Goal: Entertainment & Leisure: Consume media (video, audio)

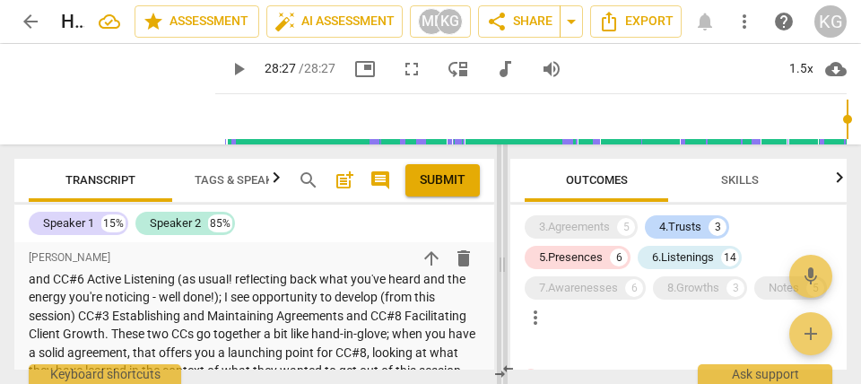
scroll to position [996, 0]
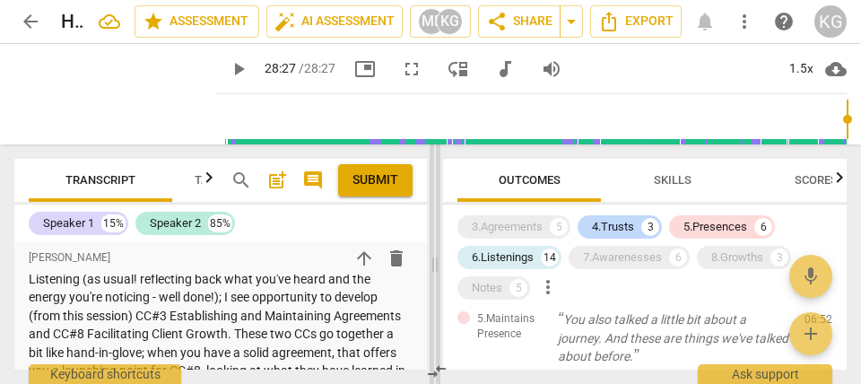
drag, startPoint x: 404, startPoint y: 265, endPoint x: 437, endPoint y: 326, distance: 69.4
click at [437, 327] on span at bounding box center [435, 264] width 11 height 240
click at [517, 268] on div "6.Listenings 14" at bounding box center [509, 257] width 104 height 23
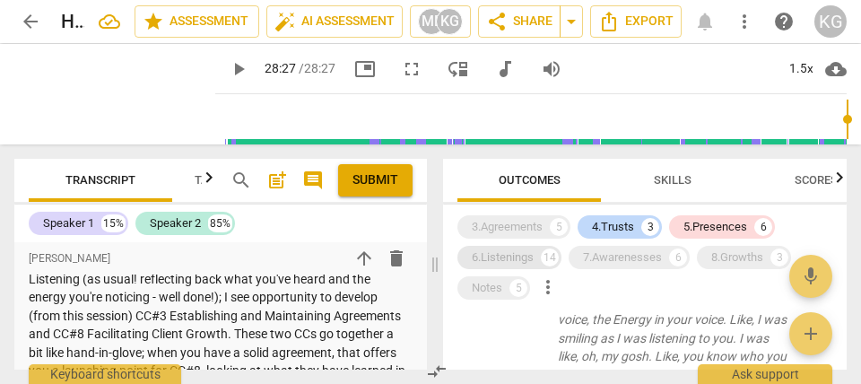
scroll to position [552, 0]
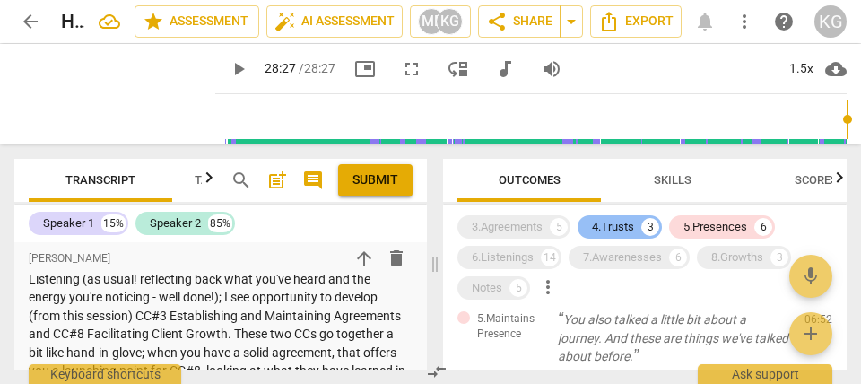
click at [649, 225] on div "3" at bounding box center [650, 227] width 18 height 18
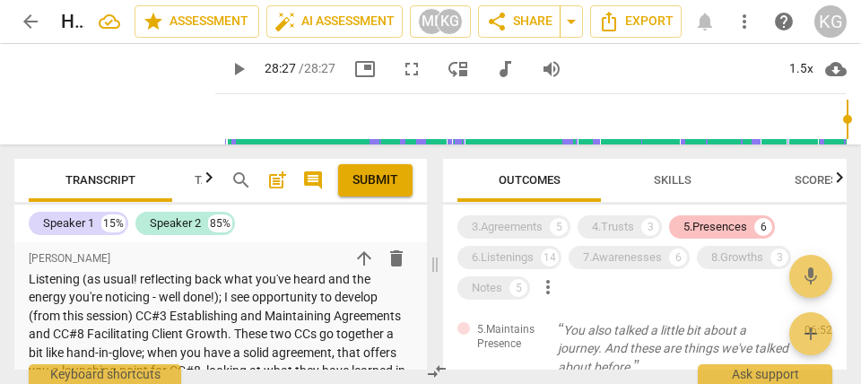
click at [725, 222] on div "5.Presences" at bounding box center [716, 227] width 64 height 18
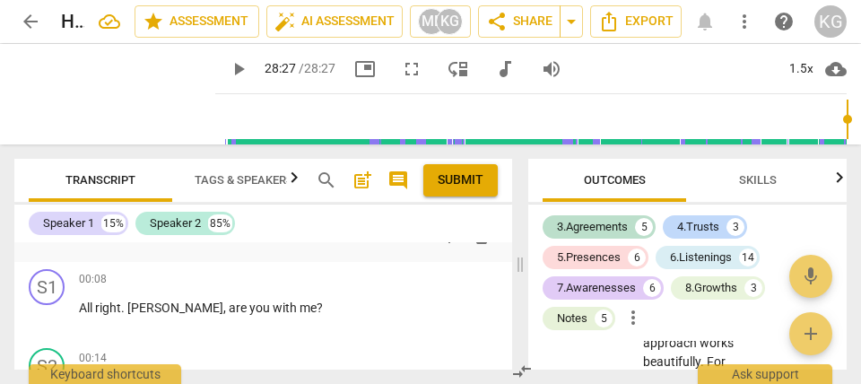
scroll to position [30765, 0]
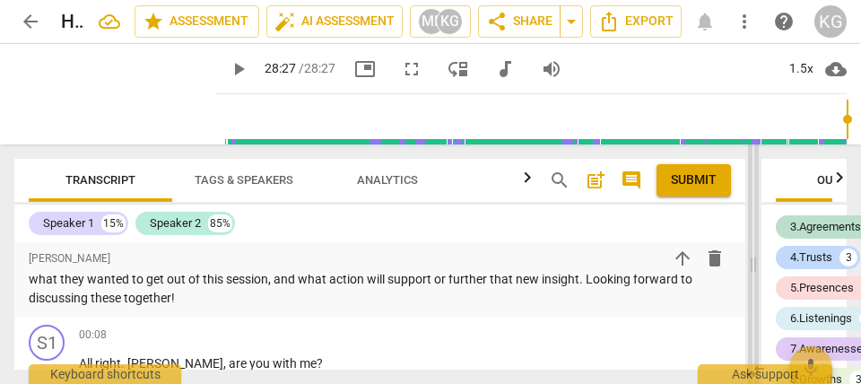
drag, startPoint x: 436, startPoint y: 262, endPoint x: 754, endPoint y: 257, distance: 318.5
click at [754, 257] on span at bounding box center [753, 264] width 11 height 240
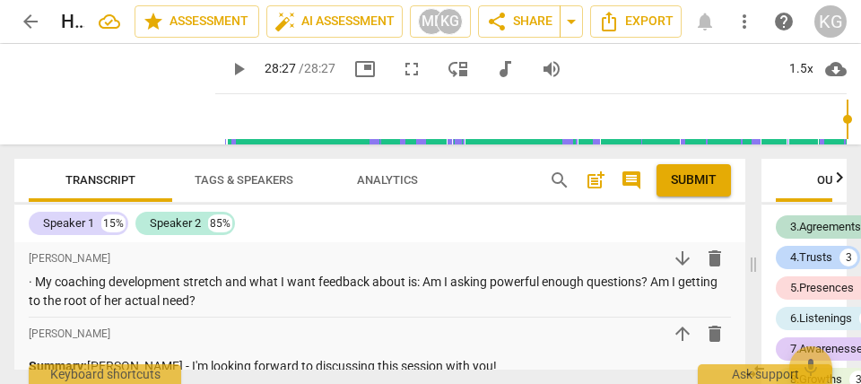
scroll to position [266, 0]
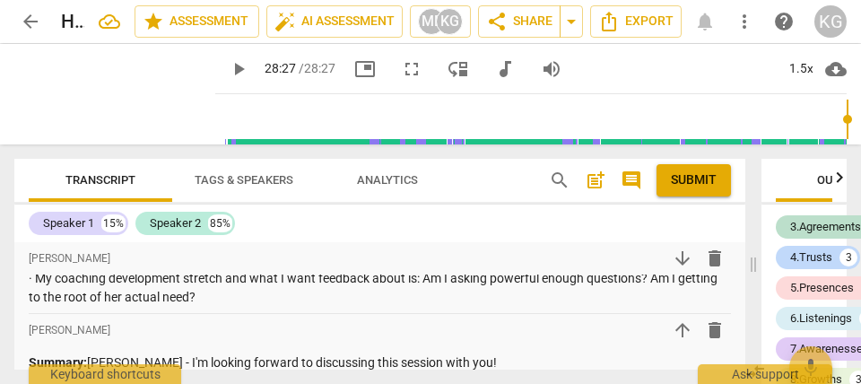
click at [222, 121] on input "range" at bounding box center [534, 119] width 624 height 57
click at [215, 121] on div "play_arrow 0:12 / 28:27 picture_in_picture fullscreen move_down audiotrack volu…" at bounding box center [531, 94] width 632 height 100
type input "2"
click at [222, 122] on input "range" at bounding box center [534, 119] width 624 height 57
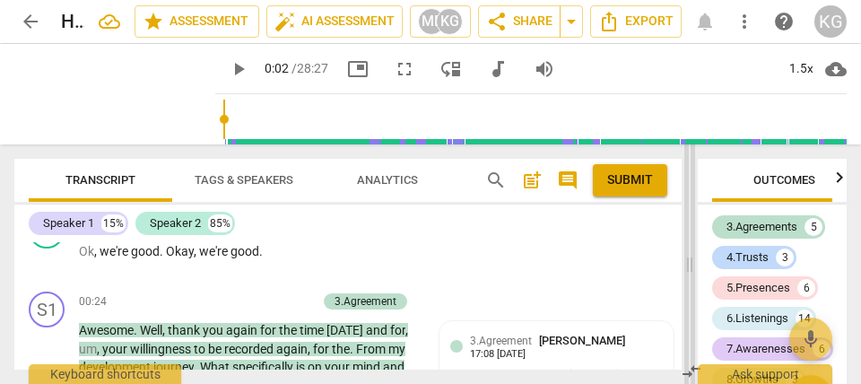
scroll to position [1045, 0]
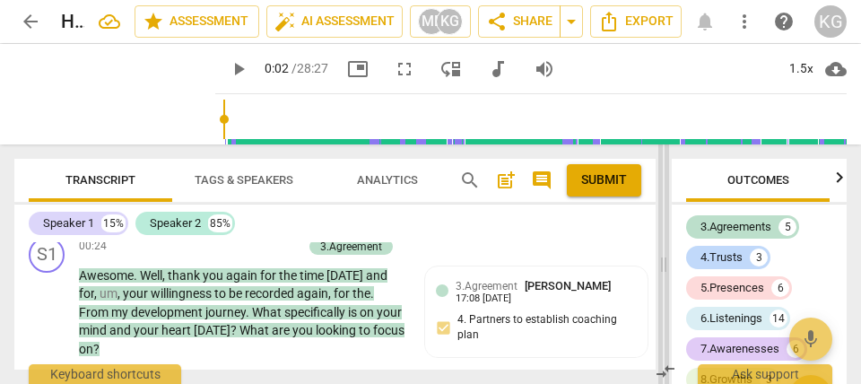
drag, startPoint x: 751, startPoint y: 265, endPoint x: 661, endPoint y: 273, distance: 90.1
click at [661, 273] on span at bounding box center [663, 264] width 11 height 240
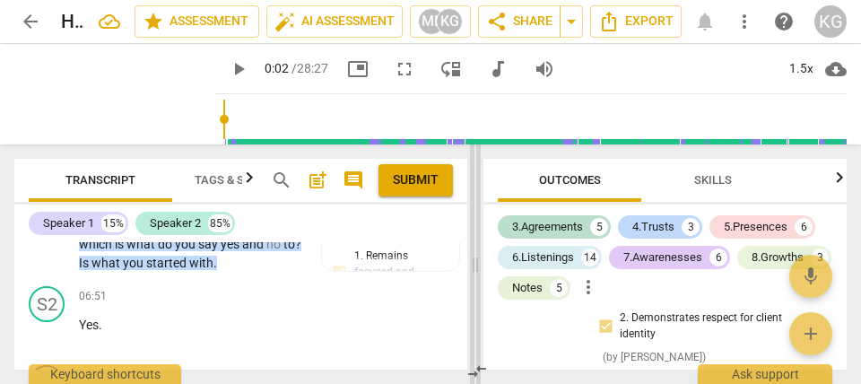
scroll to position [3289, 0]
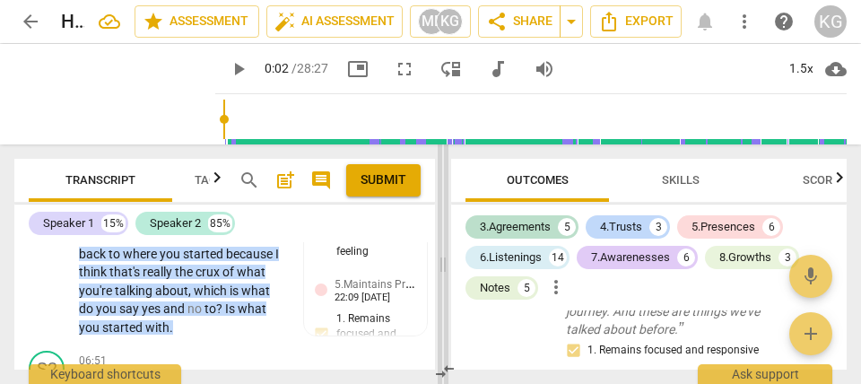
drag, startPoint x: 666, startPoint y: 259, endPoint x: 445, endPoint y: 275, distance: 221.3
click at [445, 275] on span at bounding box center [443, 264] width 11 height 240
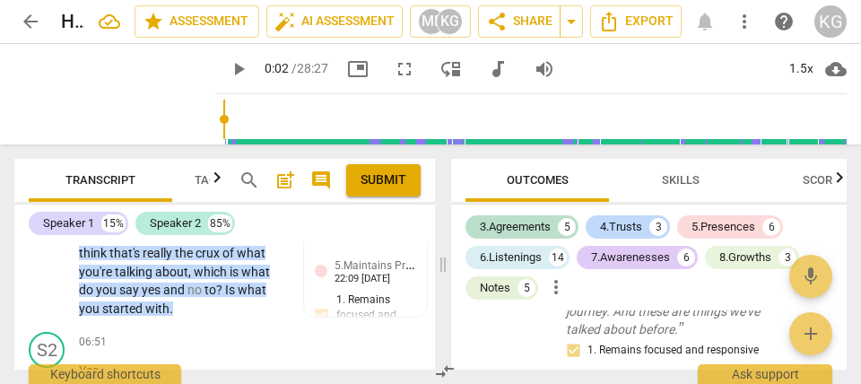
click at [673, 173] on span "Skills" at bounding box center [681, 179] width 38 height 13
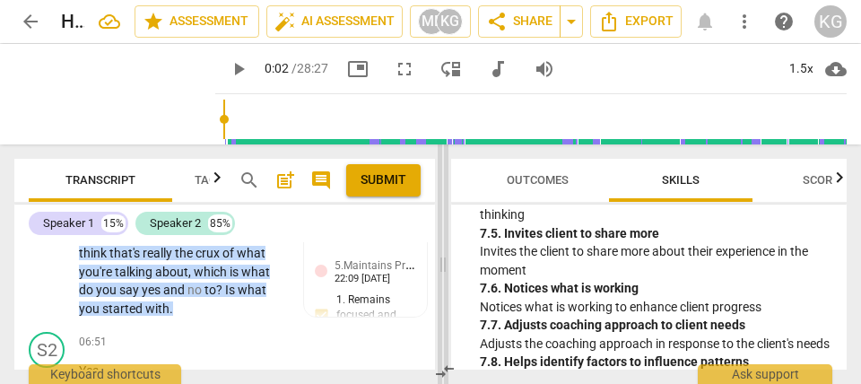
scroll to position [6242, 0]
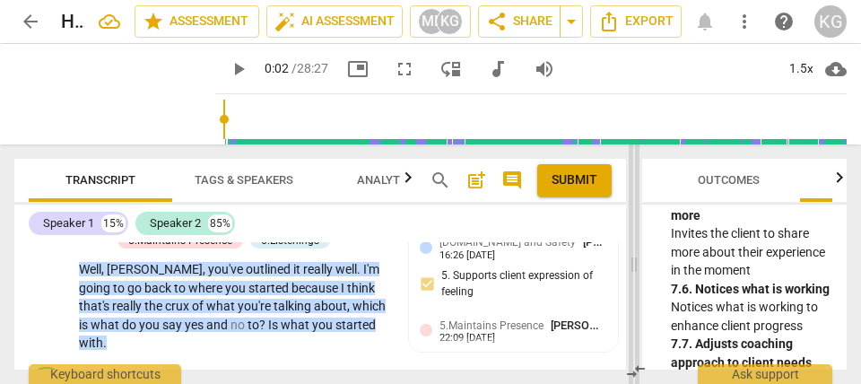
drag, startPoint x: 444, startPoint y: 258, endPoint x: 635, endPoint y: 280, distance: 192.3
click at [635, 280] on span at bounding box center [634, 264] width 11 height 240
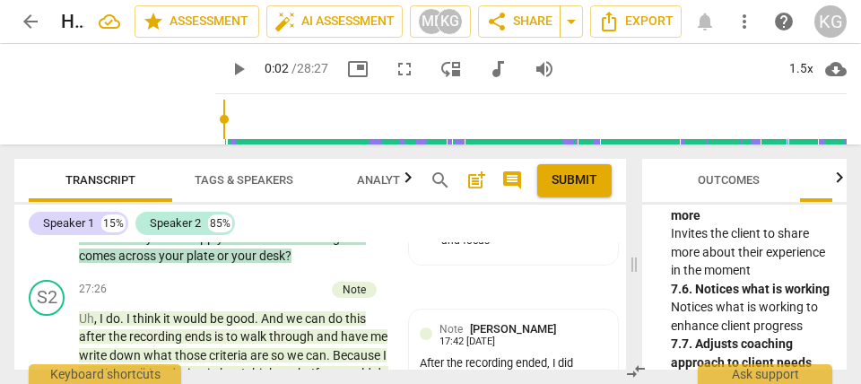
scroll to position [13935, 0]
